Goal: Task Accomplishment & Management: Manage account settings

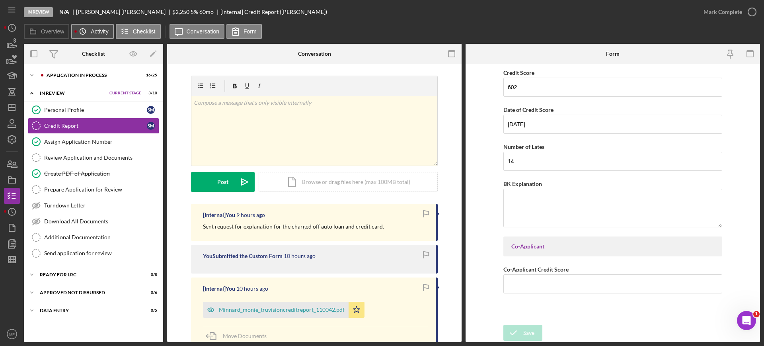
click at [86, 34] on icon "Icon/History" at bounding box center [83, 31] width 16 height 16
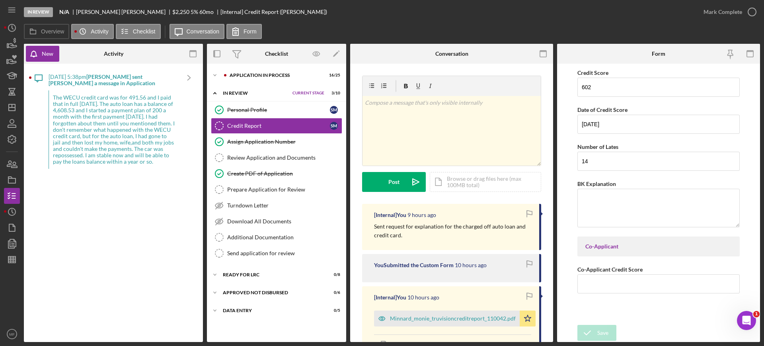
click at [98, 80] on b "[PERSON_NAME] sent [PERSON_NAME] a message in Application" at bounding box center [102, 79] width 107 height 13
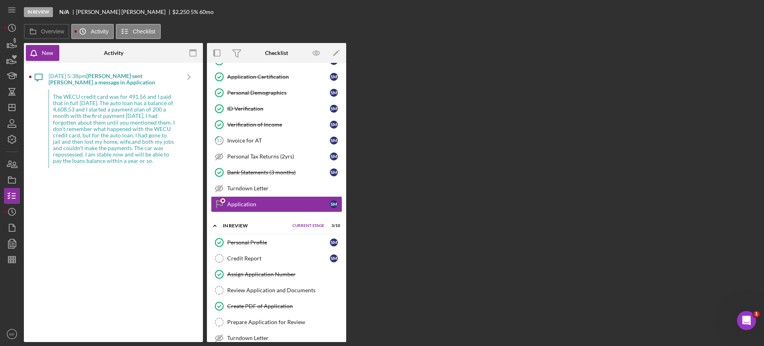
scroll to position [271, 0]
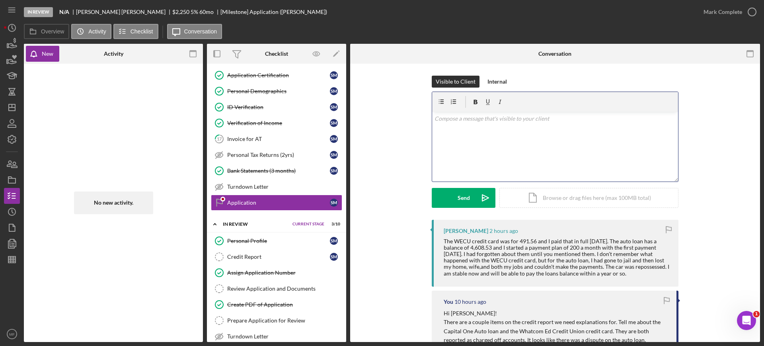
click at [479, 123] on div "v Color teal Color pink Remove color Add row above Add row below Add column bef…" at bounding box center [555, 147] width 246 height 70
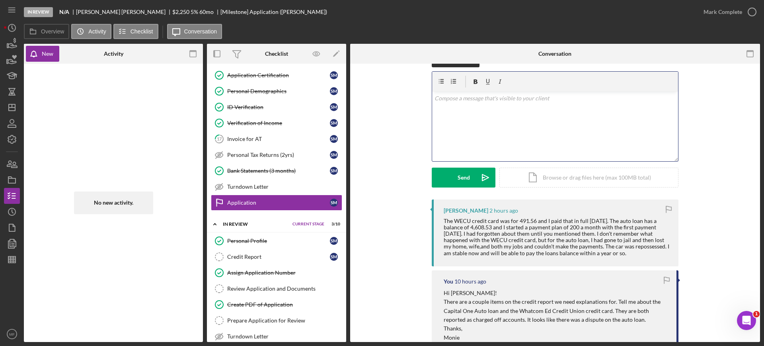
scroll to position [0, 0]
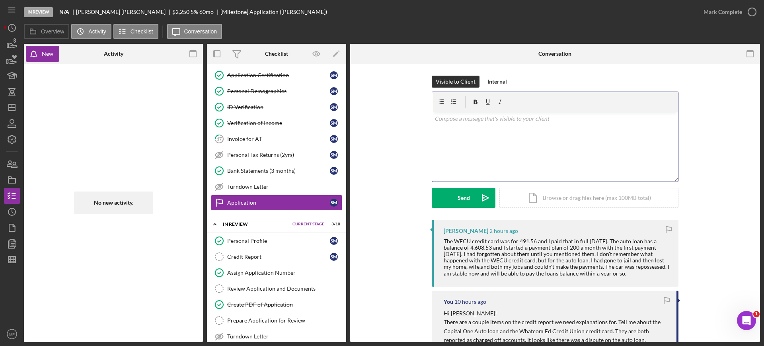
click at [492, 120] on p at bounding box center [556, 118] width 242 height 9
click at [16, 28] on circle "button" at bounding box center [11, 27] width 7 height 7
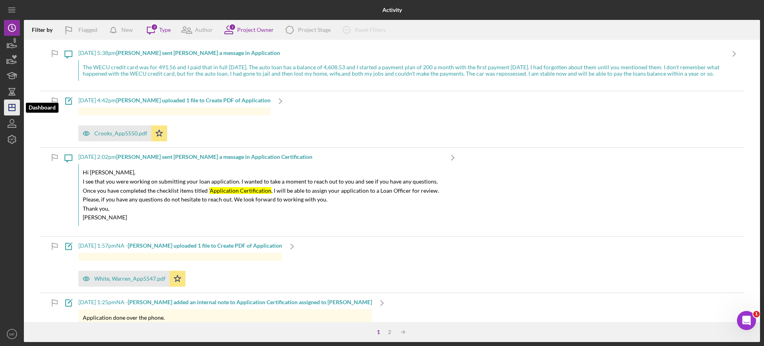
click at [14, 105] on icon "Icon/Dashboard" at bounding box center [12, 108] width 20 height 20
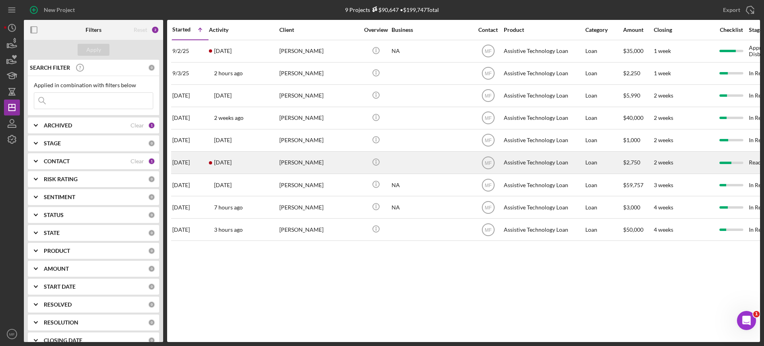
click at [301, 164] on div "[PERSON_NAME]" at bounding box center [319, 162] width 80 height 21
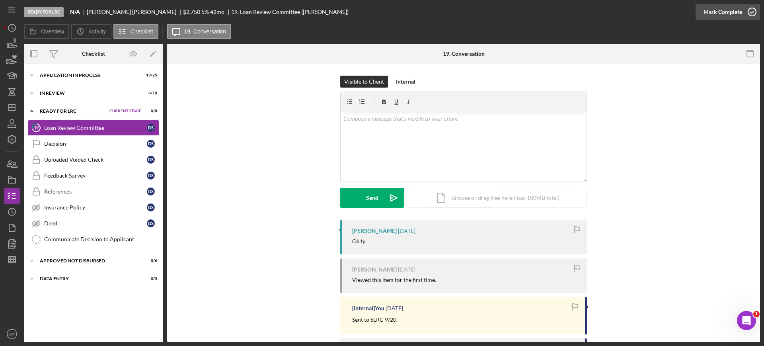
click at [744, 12] on icon "button" at bounding box center [752, 12] width 20 height 20
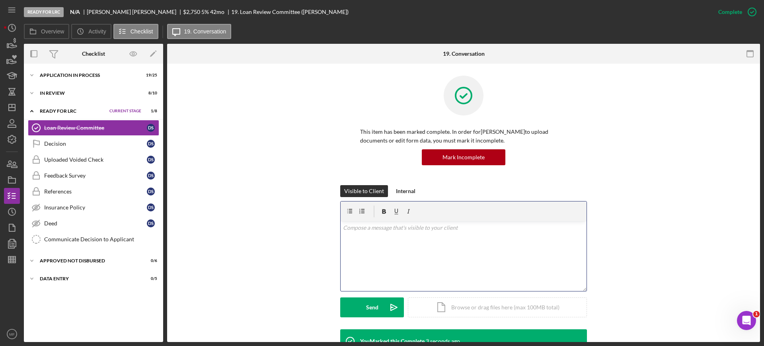
click at [389, 231] on p at bounding box center [464, 227] width 242 height 9
click at [88, 143] on div "Decision" at bounding box center [95, 144] width 103 height 6
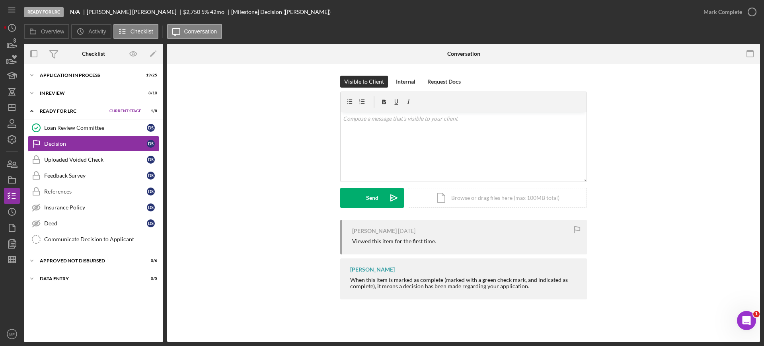
click at [85, 114] on div "Icon/Expander Ready for LRC Current Stage 1 / 8 Set Stage" at bounding box center [93, 111] width 139 height 16
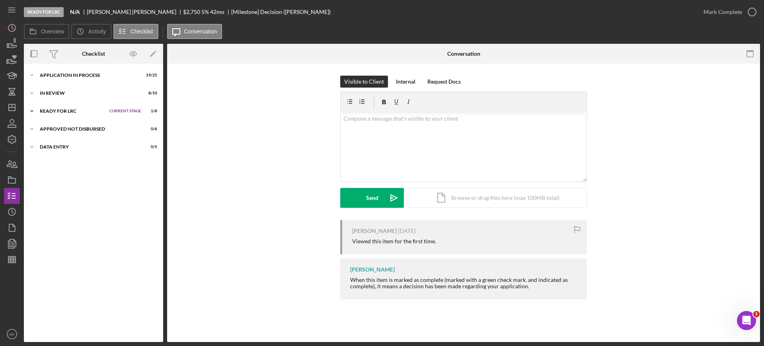
click at [83, 110] on div "Ready for LRC" at bounding box center [73, 111] width 66 height 5
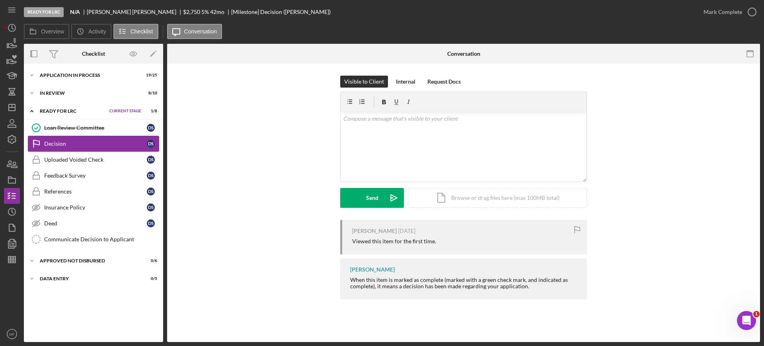
click at [68, 149] on link "Decision Decision D S" at bounding box center [93, 144] width 131 height 16
click at [68, 125] on div "Loan Review Committee" at bounding box center [95, 128] width 103 height 6
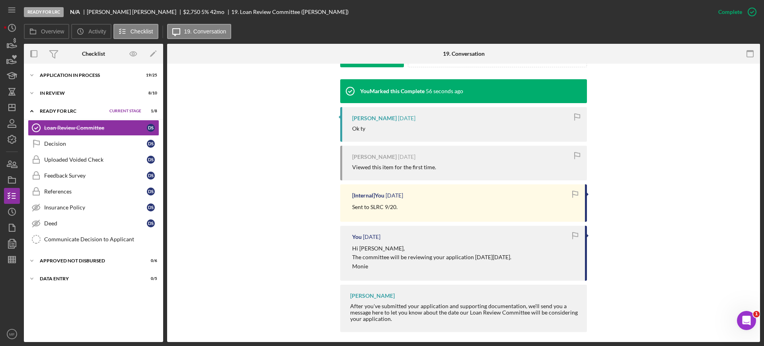
scroll to position [256, 0]
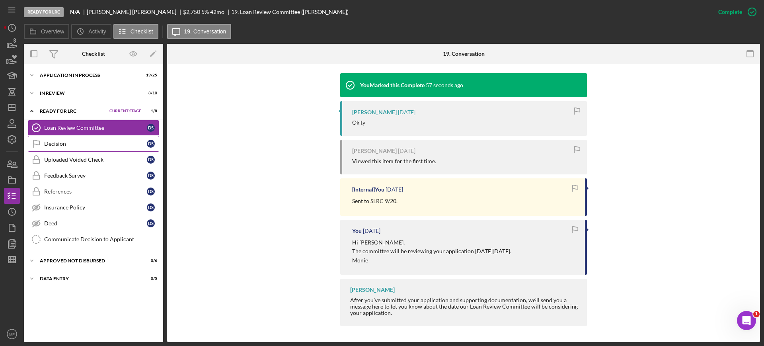
click at [61, 144] on div "Decision" at bounding box center [95, 144] width 103 height 6
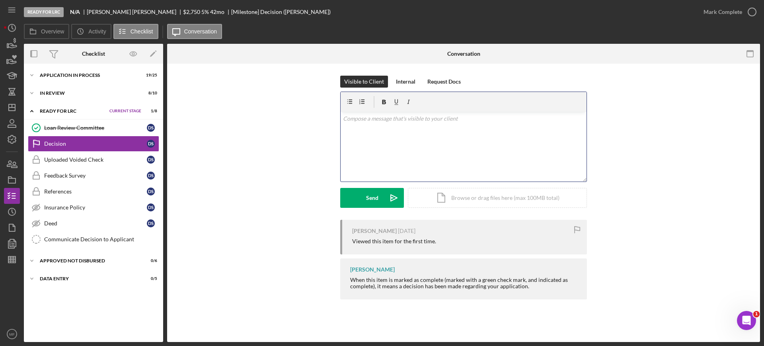
click at [370, 120] on p at bounding box center [464, 118] width 242 height 9
drag, startPoint x: 480, startPoint y: 120, endPoint x: 332, endPoint y: 120, distance: 148.5
click at [332, 120] on div "Visible to Client Internal Request Docs v Color teal Color pink Remove color Ad…" at bounding box center [463, 148] width 569 height 144
click at [108, 241] on div "Communicate Decision to Applicant" at bounding box center [101, 239] width 115 height 6
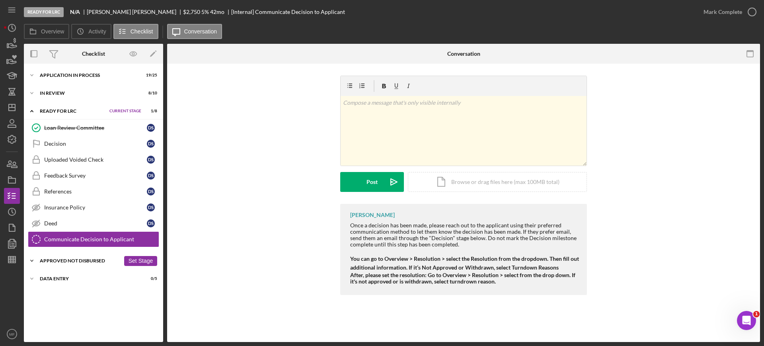
click at [67, 260] on div "Approved Not Disbursed" at bounding box center [80, 260] width 80 height 5
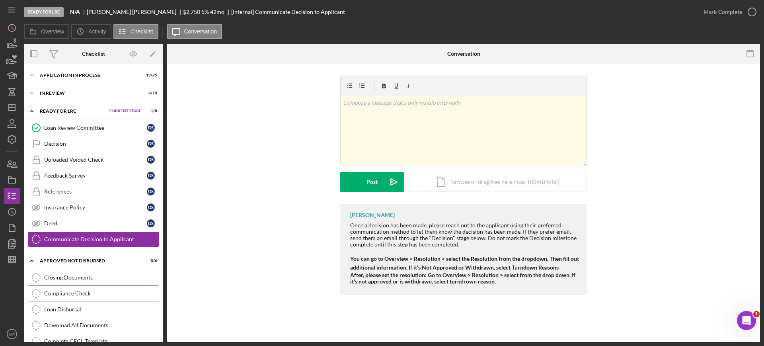
scroll to position [49, 0]
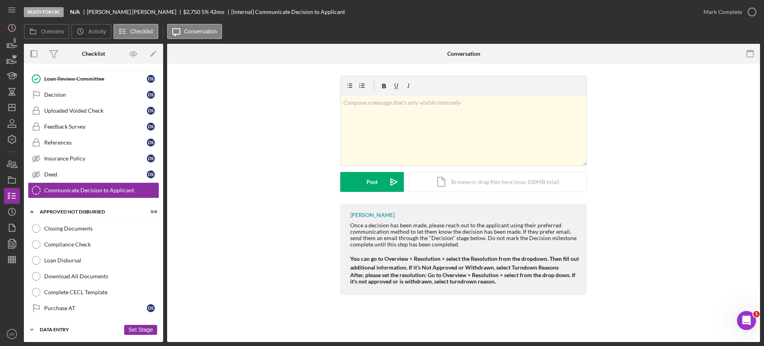
click at [72, 330] on div "Data Entry" at bounding box center [80, 329] width 80 height 5
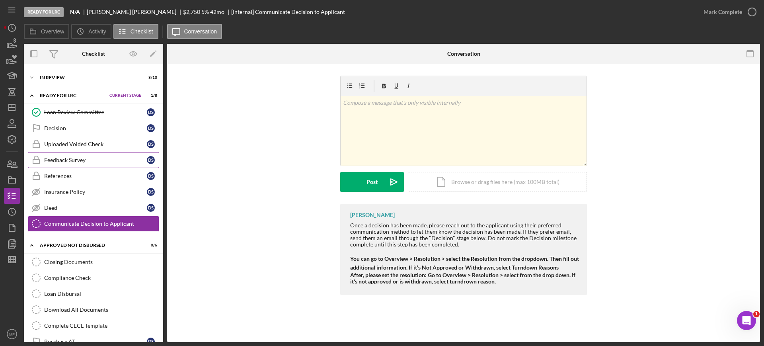
scroll to position [0, 0]
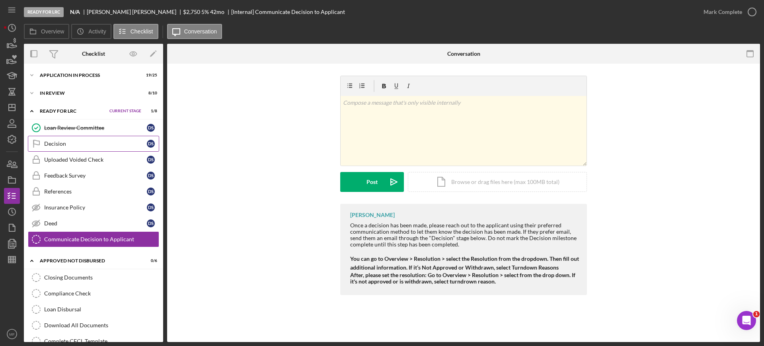
click at [73, 143] on div "Decision" at bounding box center [95, 144] width 103 height 6
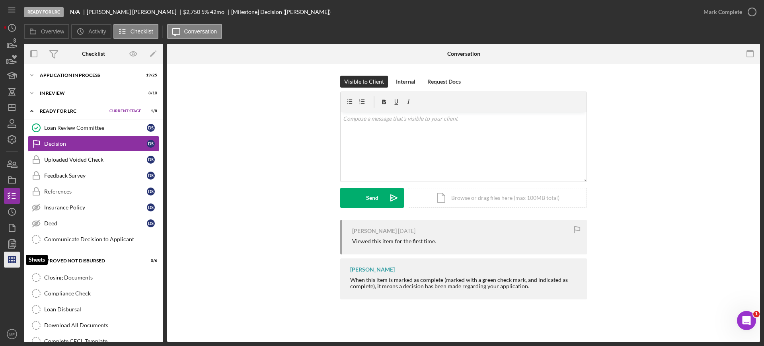
click at [13, 258] on line "button" at bounding box center [11, 258] width 7 height 0
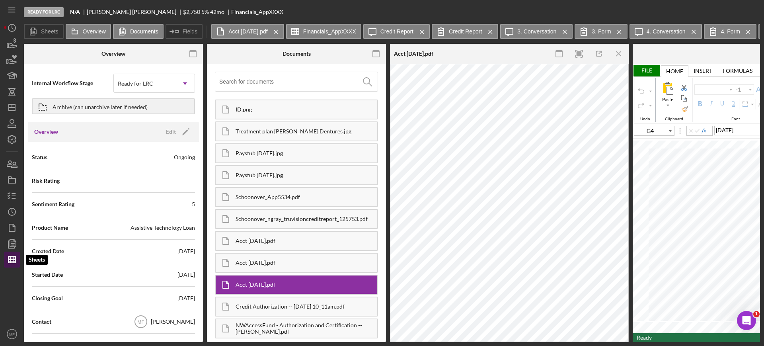
type input "Arial"
type input "11"
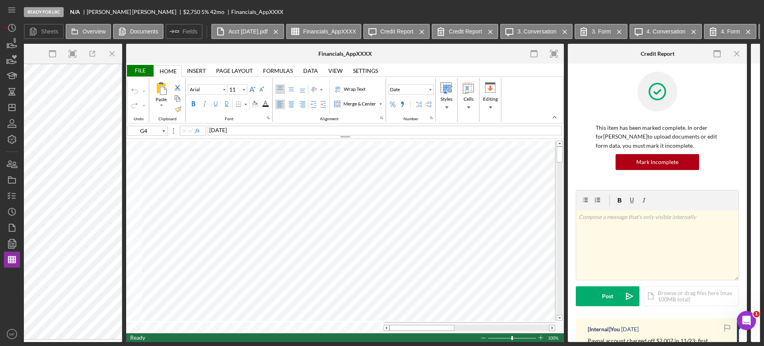
scroll to position [0, 507]
type input "C57"
type input "C59"
type input "C60"
type input "Calibri"
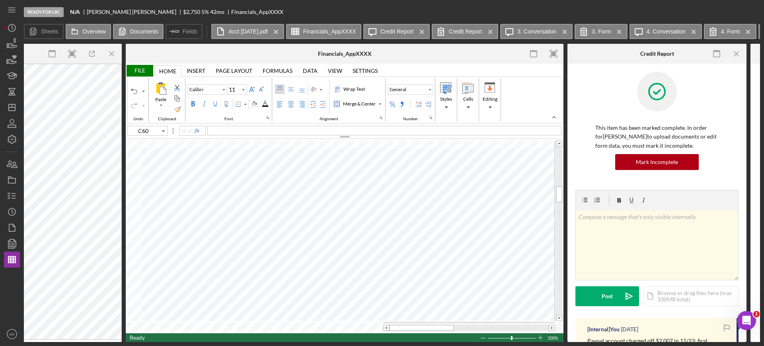
type input "C61"
type input "C63"
type input "G13"
type input "Arial"
type input "10"
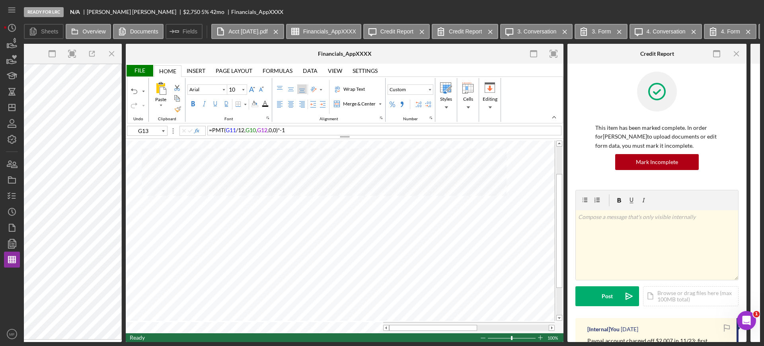
type input "C67"
type input "Calibri"
type input "11"
type input "C69"
type input "G13"
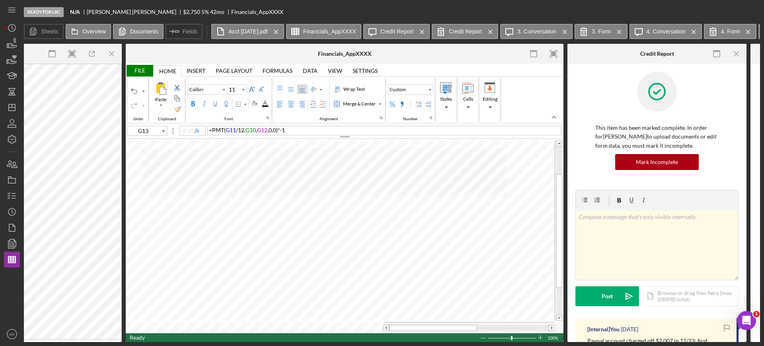
type input "Arial"
type input "10"
type input "C70"
type input "Calibri"
type input "11"
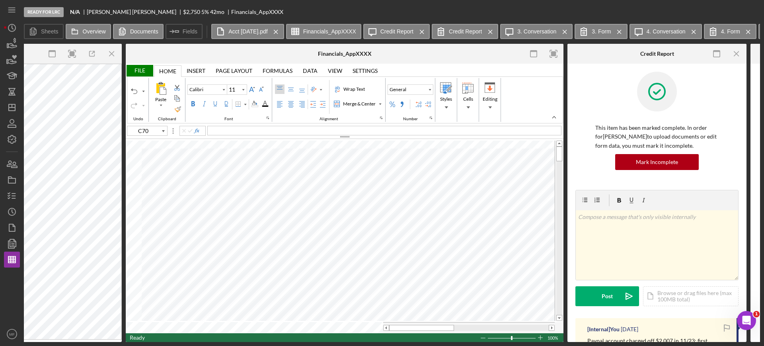
click at [140, 68] on div "File" at bounding box center [139, 71] width 27 height 12
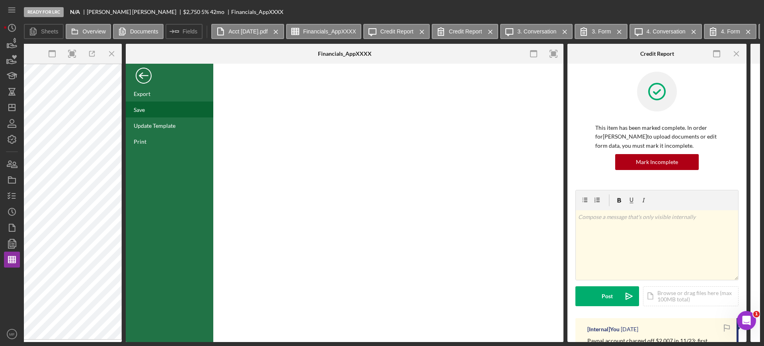
click at [147, 106] on div "Save" at bounding box center [170, 110] width 88 height 16
click at [17, 197] on icon "button" at bounding box center [12, 196] width 20 height 20
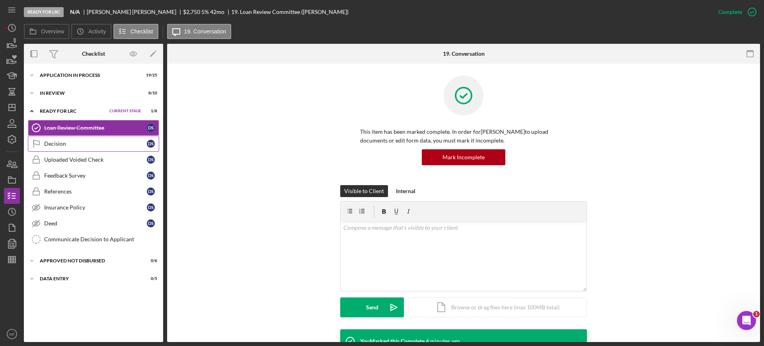
click at [61, 144] on div "Decision" at bounding box center [95, 144] width 103 height 6
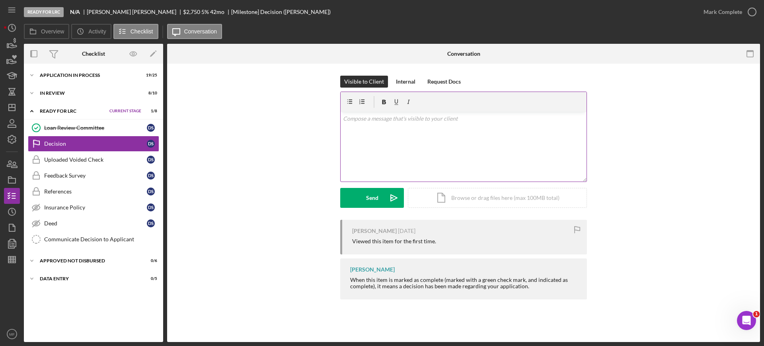
click at [395, 121] on p at bounding box center [464, 118] width 242 height 9
click at [457, 118] on p "Your application has been approved. $2,750 @5,0% for 42" at bounding box center [464, 118] width 242 height 9
click at [495, 121] on p "Your application has been approved. $2,750 @5.0% for 42" at bounding box center [464, 118] width 242 height 9
click at [13, 257] on icon "button" at bounding box center [12, 260] width 20 height 20
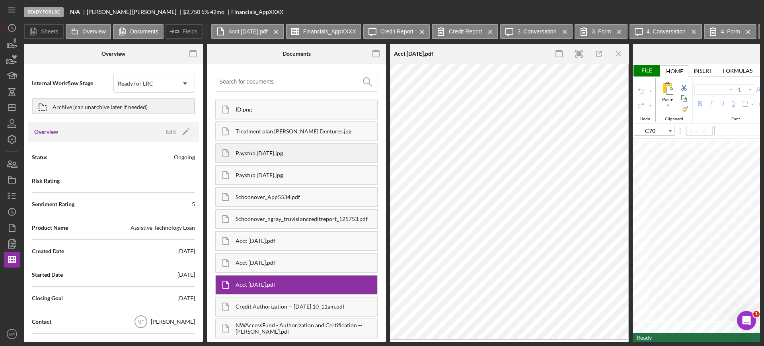
type input "Calibri"
type input "11"
type input "G13"
type input "Arial"
type input "10"
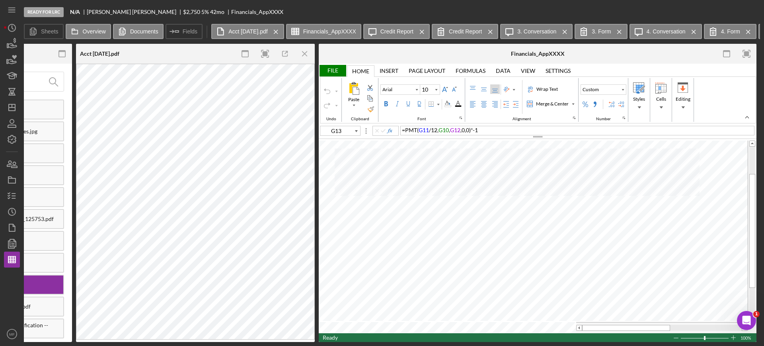
scroll to position [0, 330]
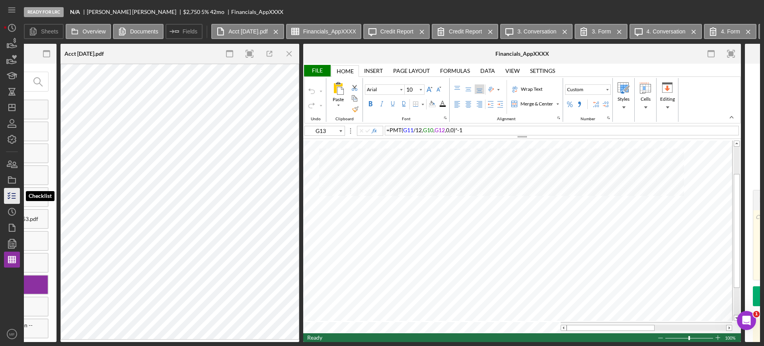
click at [16, 196] on icon "button" at bounding box center [12, 196] width 20 height 20
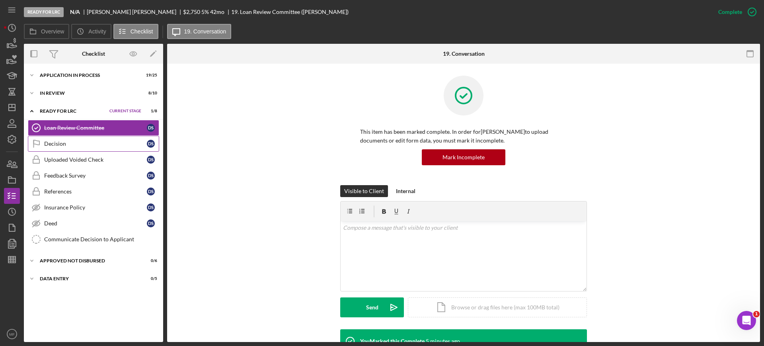
click at [70, 144] on div "Decision" at bounding box center [95, 144] width 103 height 6
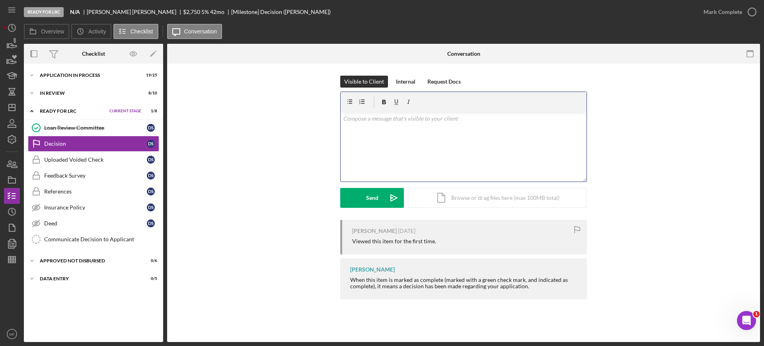
click at [409, 121] on p at bounding box center [464, 118] width 242 height 9
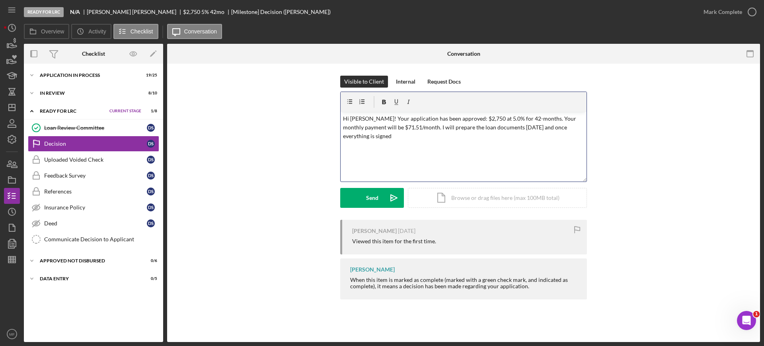
click at [369, 143] on div "v Color teal Color pink Remove color Add row above Add row below Add column bef…" at bounding box center [464, 147] width 246 height 70
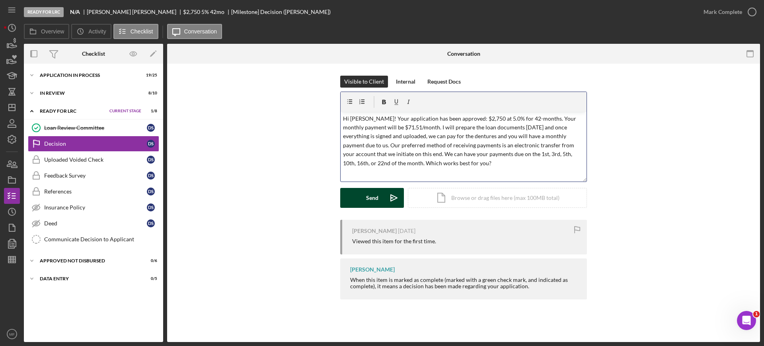
click at [365, 197] on button "Send Icon/icon-invite-send" at bounding box center [372, 198] width 64 height 20
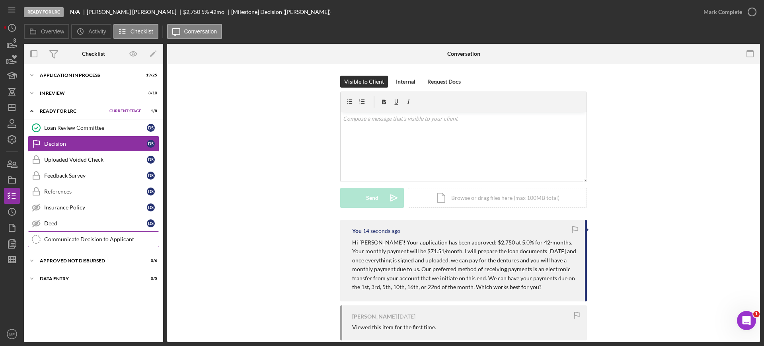
click at [75, 238] on div "Communicate Decision to Applicant" at bounding box center [101, 239] width 115 height 6
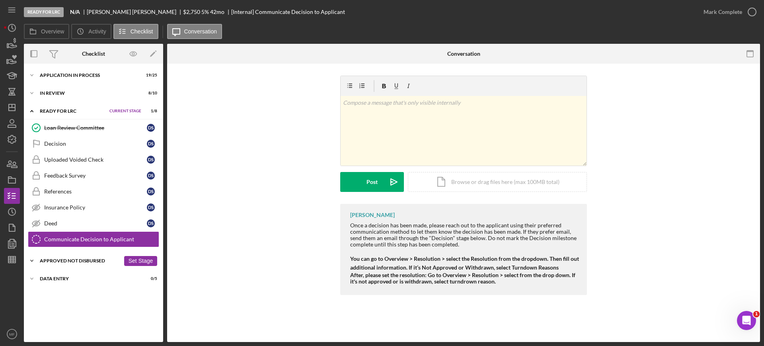
click at [85, 256] on div "Icon/Expander Approved Not Disbursed 0 / 6 Set Stage" at bounding box center [93, 261] width 139 height 16
click at [59, 144] on div "Decision" at bounding box center [95, 144] width 103 height 6
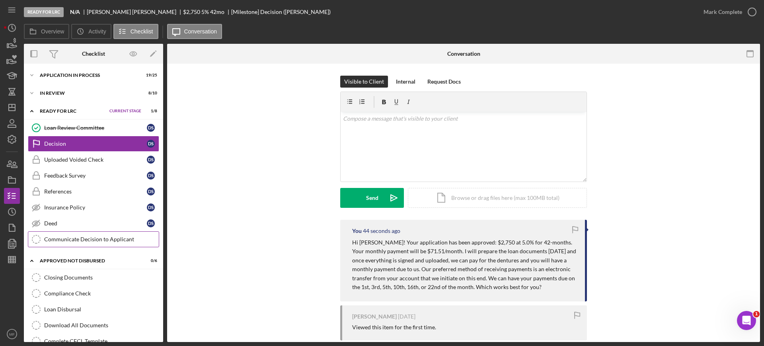
click at [92, 236] on div "Communicate Decision to Applicant" at bounding box center [101, 239] width 115 height 6
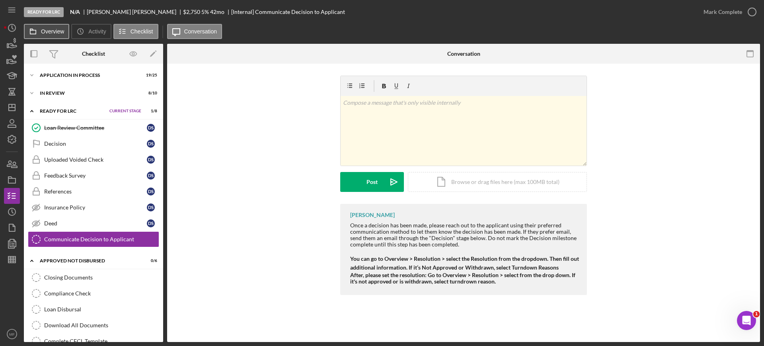
click at [45, 30] on label "Overview" at bounding box center [52, 31] width 23 height 6
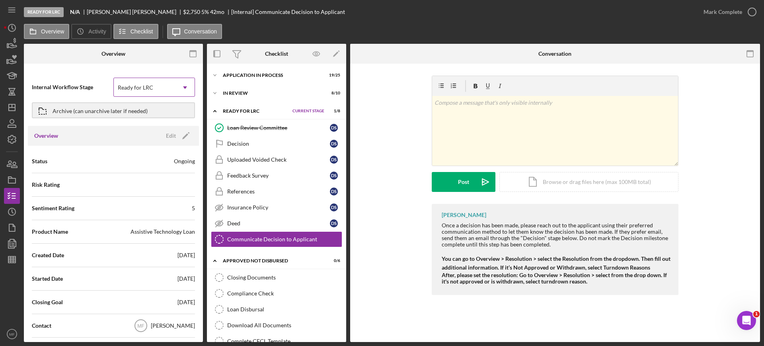
click at [169, 87] on div "Ready for LRC" at bounding box center [145, 87] width 62 height 18
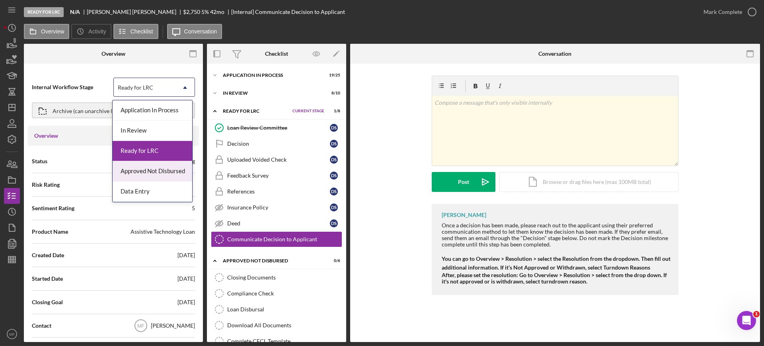
click at [170, 172] on div "Approved Not Disbursed" at bounding box center [153, 171] width 80 height 20
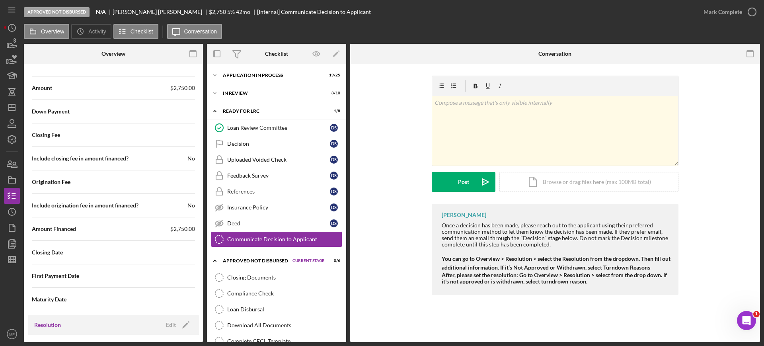
scroll to position [909, 0]
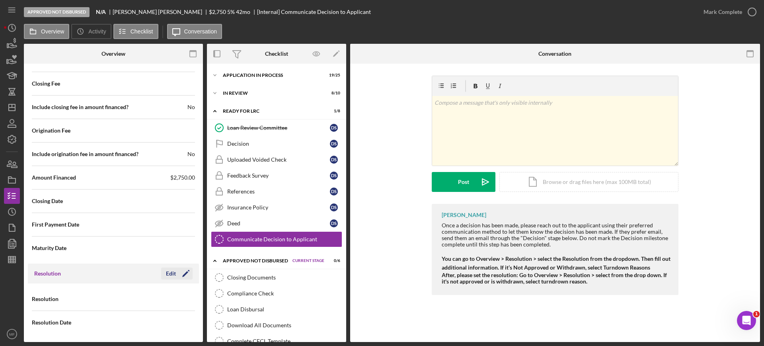
click at [168, 273] on div "Edit" at bounding box center [171, 273] width 10 height 12
click at [172, 304] on div "Select..." at bounding box center [145, 299] width 62 height 18
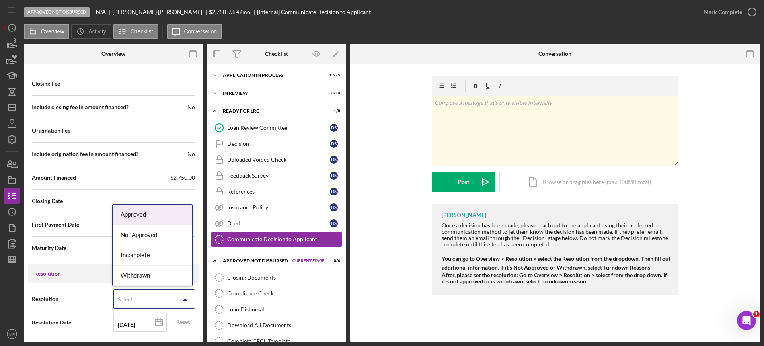
click at [160, 220] on div "Approved" at bounding box center [153, 215] width 80 height 20
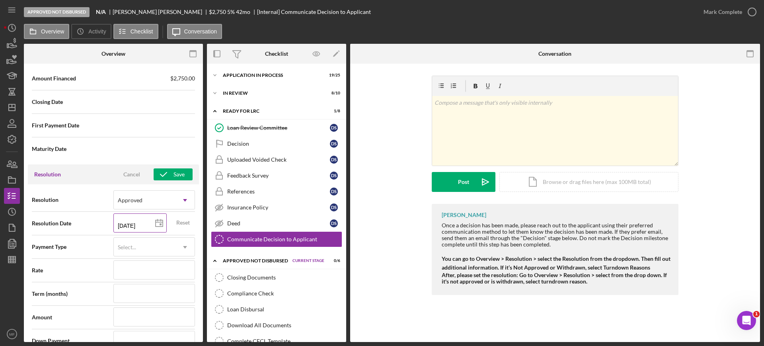
scroll to position [1009, 0]
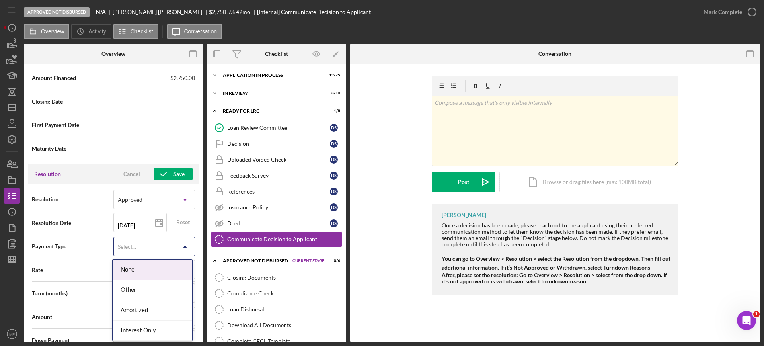
click at [178, 247] on icon "Icon/Dropdown Arrow" at bounding box center [185, 246] width 19 height 19
click at [143, 309] on div "Amortized" at bounding box center [153, 310] width 80 height 20
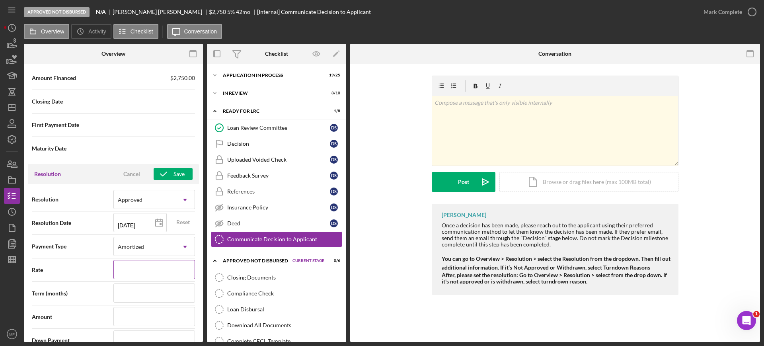
click at [158, 271] on input at bounding box center [154, 269] width 82 height 19
type input "5%"
type input "5.%"
type input "5.0%"
type input "5.000%"
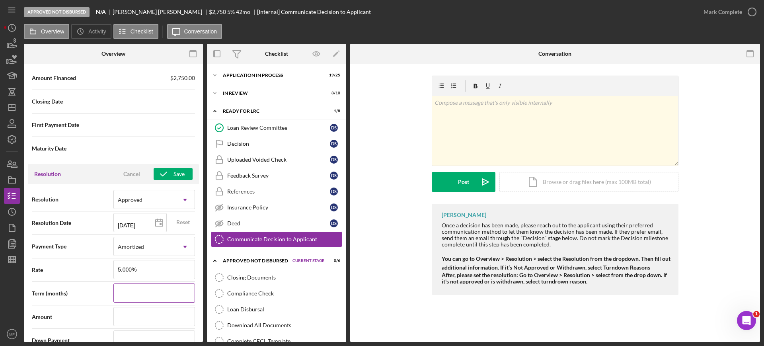
click at [137, 301] on input at bounding box center [154, 292] width 82 height 19
type input "4"
type input "42"
type input "$2"
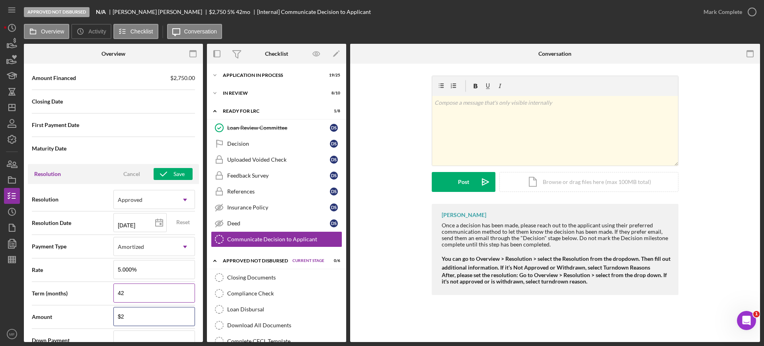
type input "$27"
type input "$275"
type input "$2,750"
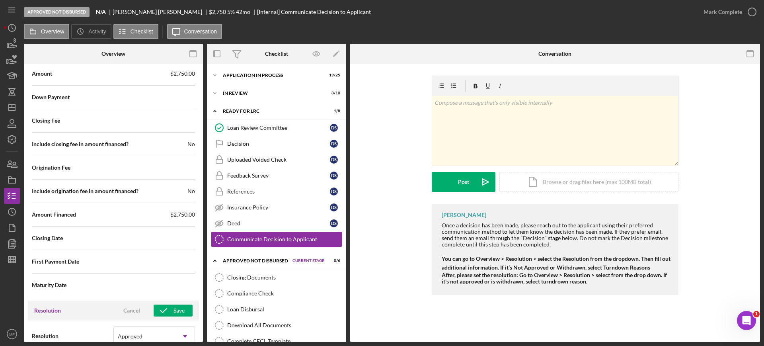
scroll to position [866, 0]
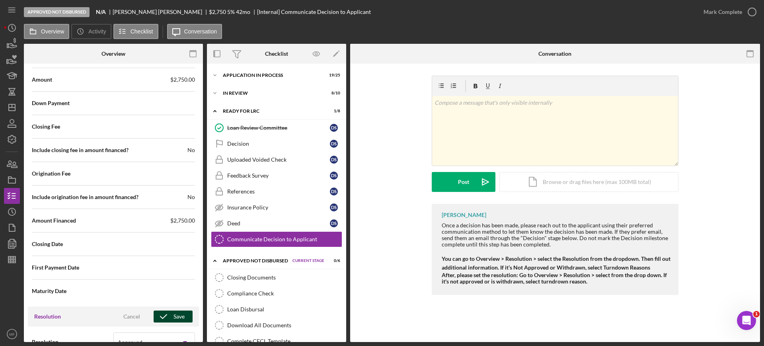
click at [175, 312] on div "Save" at bounding box center [179, 316] width 11 height 12
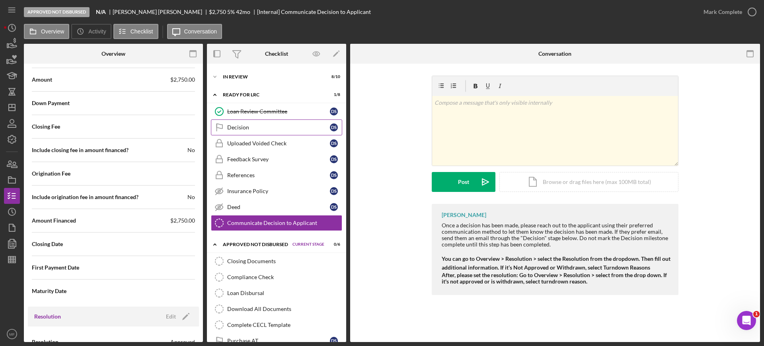
scroll to position [0, 0]
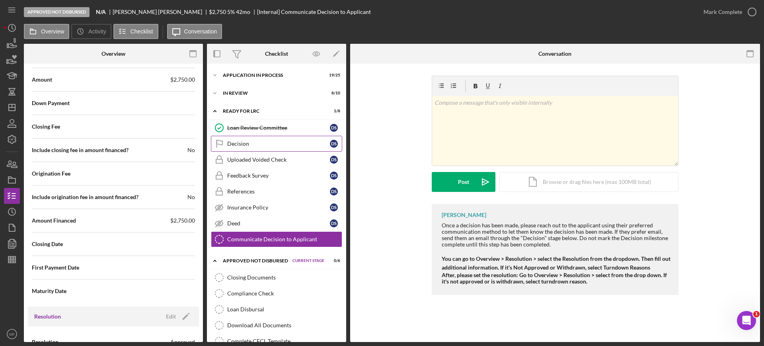
click at [249, 144] on div "Decision" at bounding box center [278, 144] width 103 height 6
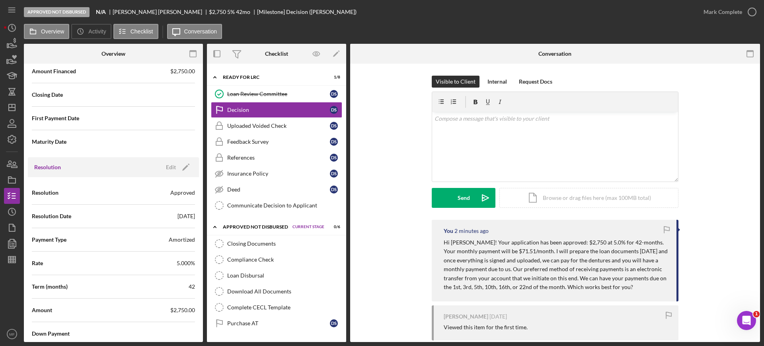
scroll to position [49, 0]
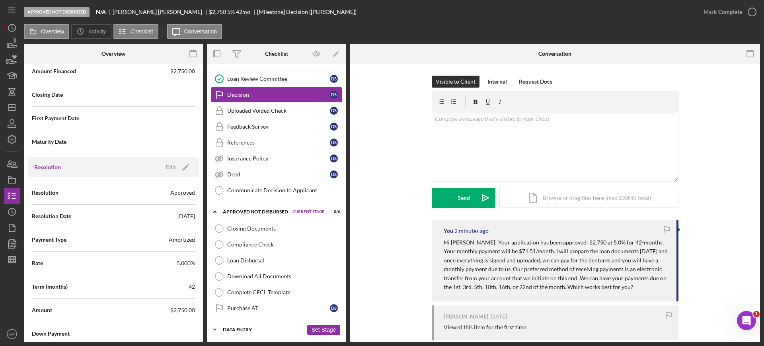
click at [234, 329] on div "Data Entry" at bounding box center [263, 329] width 80 height 5
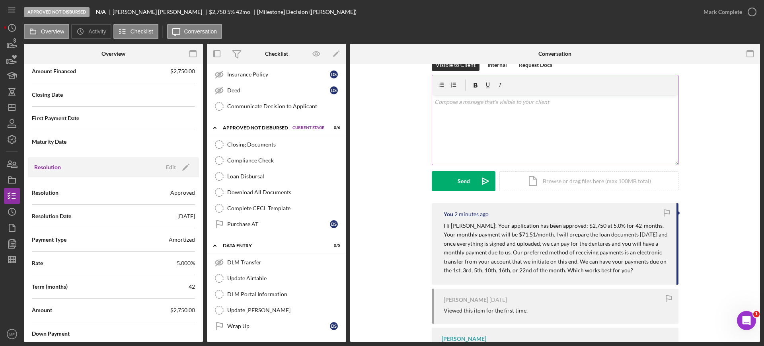
scroll to position [0, 0]
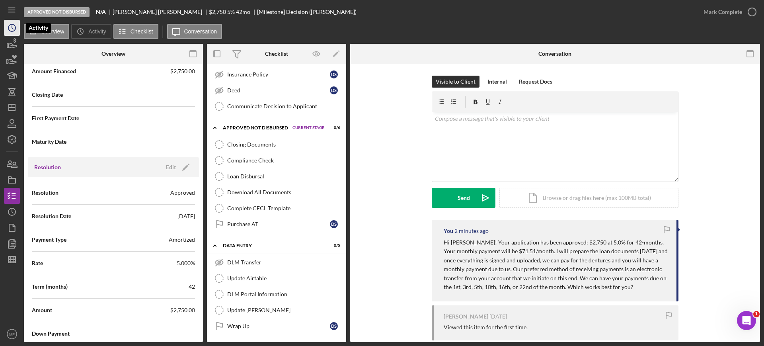
click at [12, 26] on polyline "button" at bounding box center [12, 27] width 1 height 3
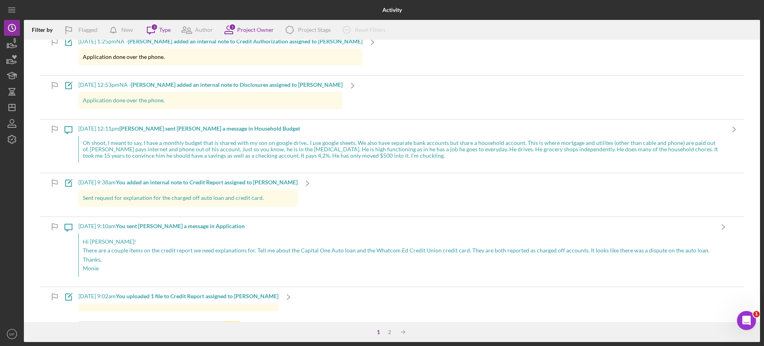
scroll to position [448, 0]
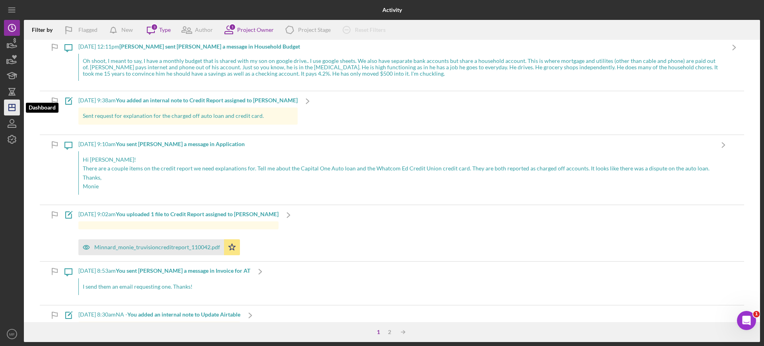
click at [15, 105] on polygon "button" at bounding box center [12, 107] width 6 height 6
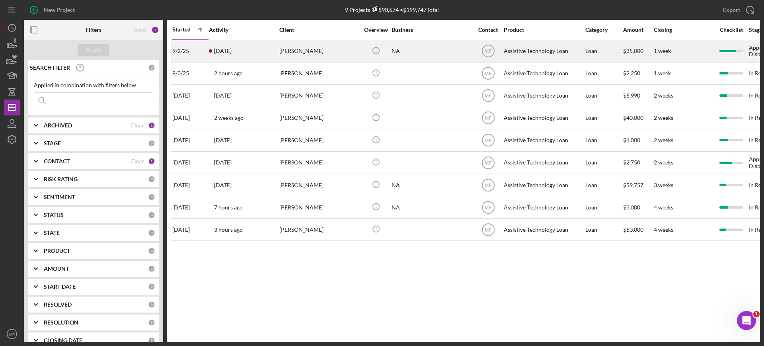
click at [416, 53] on div "NA" at bounding box center [432, 51] width 80 height 21
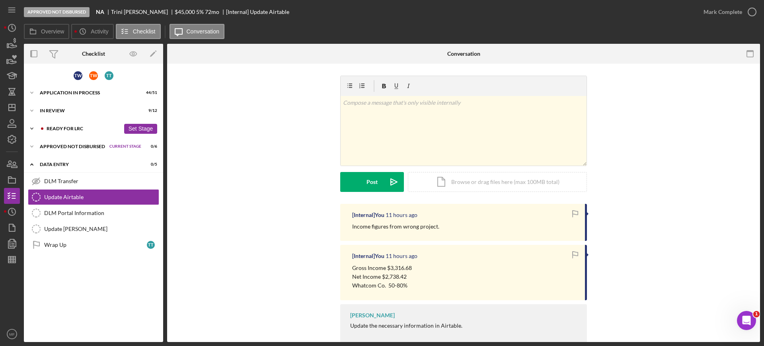
click at [76, 127] on div "Ready for LRC" at bounding box center [84, 128] width 74 height 5
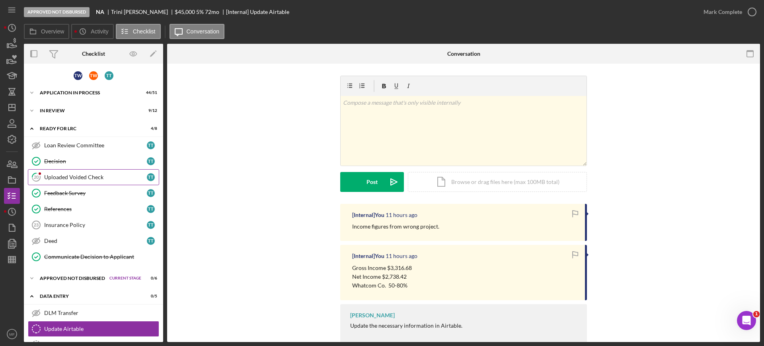
click at [96, 174] on div "Uploaded Voided Check" at bounding box center [95, 177] width 103 height 6
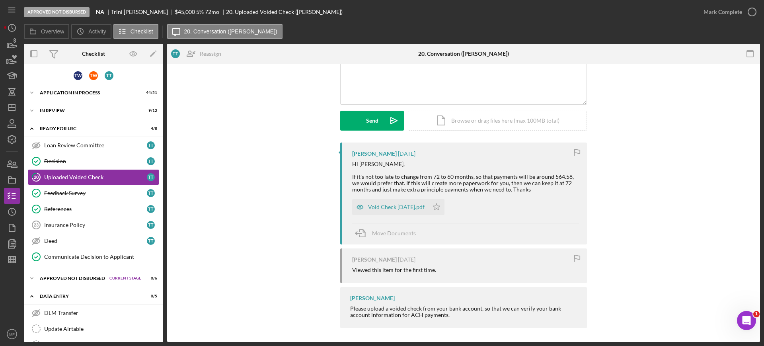
scroll to position [79, 0]
click at [400, 204] on div "Void Check [DATE].pdf" at bounding box center [396, 205] width 57 height 6
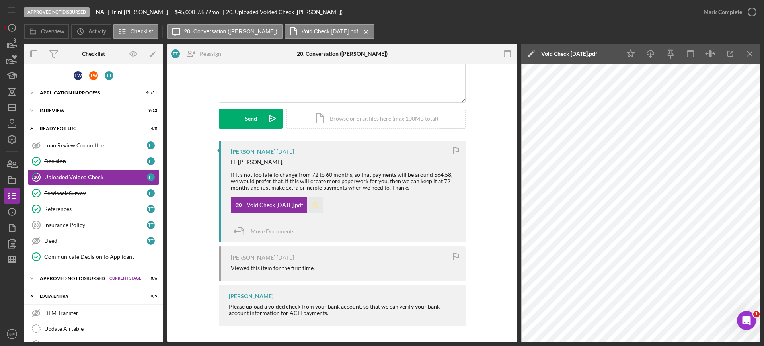
click at [323, 207] on icon "Icon/Star" at bounding box center [315, 205] width 16 height 16
click at [747, 11] on icon "button" at bounding box center [752, 12] width 20 height 20
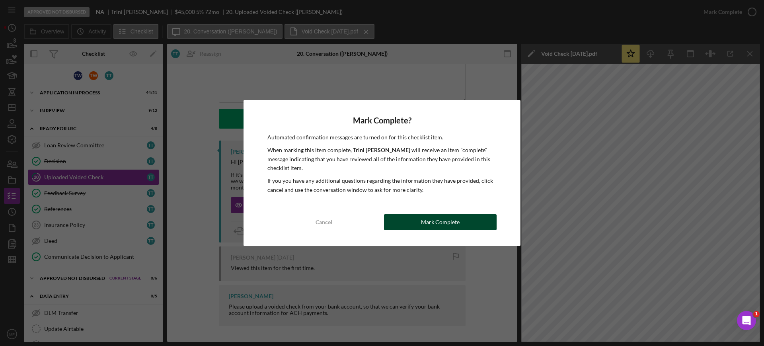
click at [445, 224] on div "Mark Complete" at bounding box center [440, 222] width 39 height 16
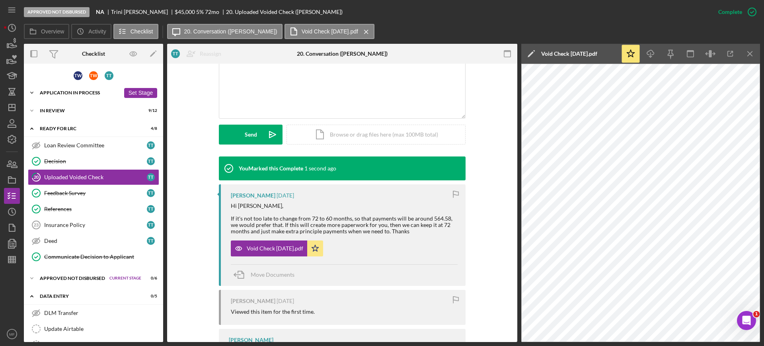
scroll to position [189, 0]
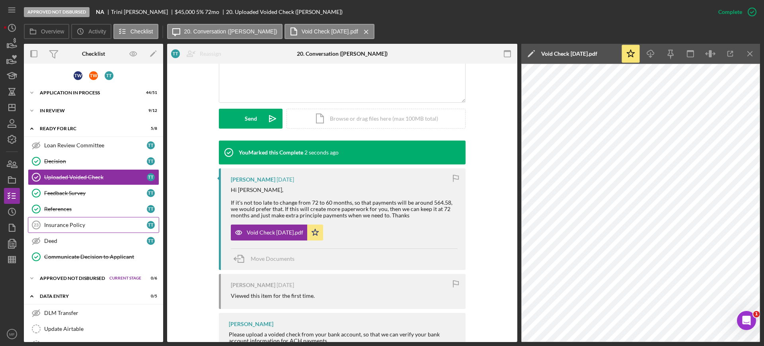
click at [74, 223] on div "Insurance Policy" at bounding box center [95, 225] width 103 height 6
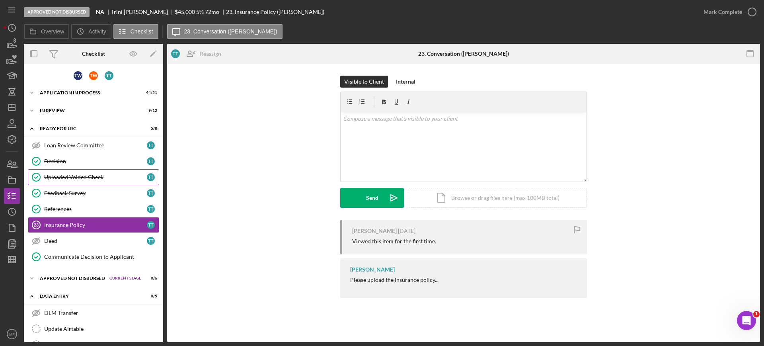
click at [94, 178] on div "Uploaded Voided Check" at bounding box center [95, 177] width 103 height 6
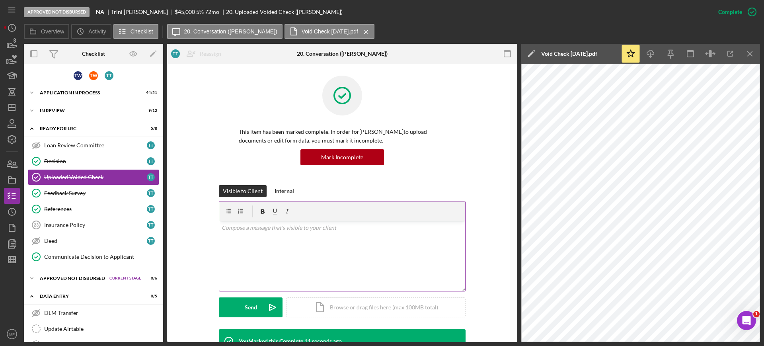
click at [266, 230] on p at bounding box center [343, 227] width 242 height 9
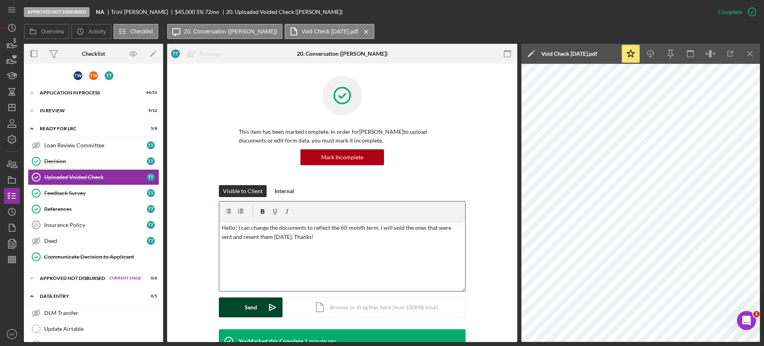
click at [248, 307] on div "Send" at bounding box center [251, 307] width 12 height 20
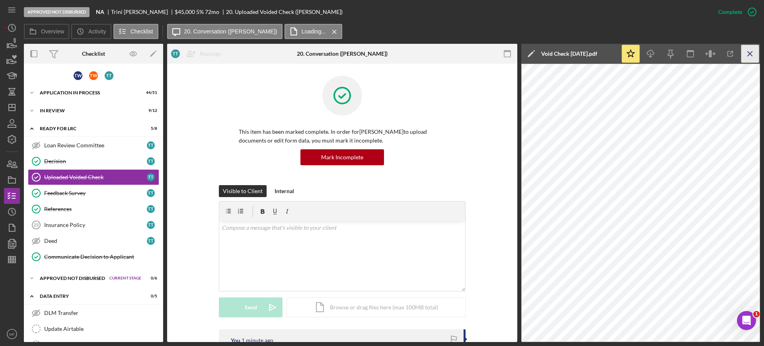
click at [748, 55] on icon "Icon/Menu Close" at bounding box center [751, 54] width 18 height 18
